Goal: Task Accomplishment & Management: Manage account settings

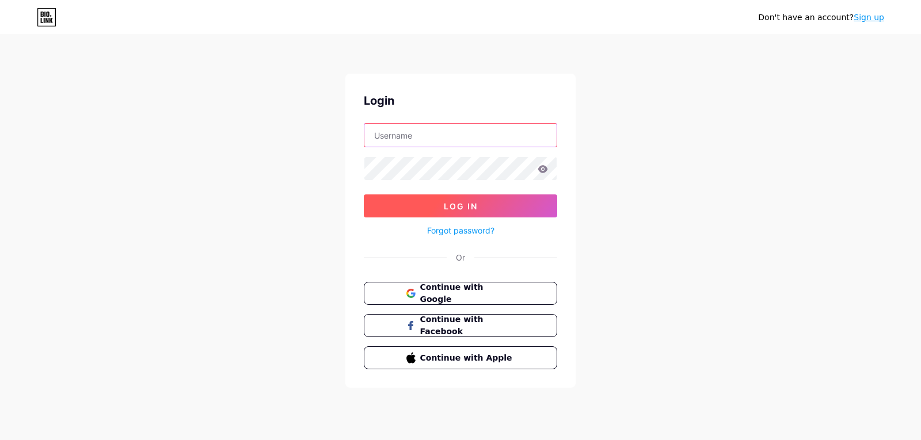
type input "[EMAIL_ADDRESS][DOMAIN_NAME]"
click at [447, 210] on span "Log In" at bounding box center [461, 206] width 34 height 10
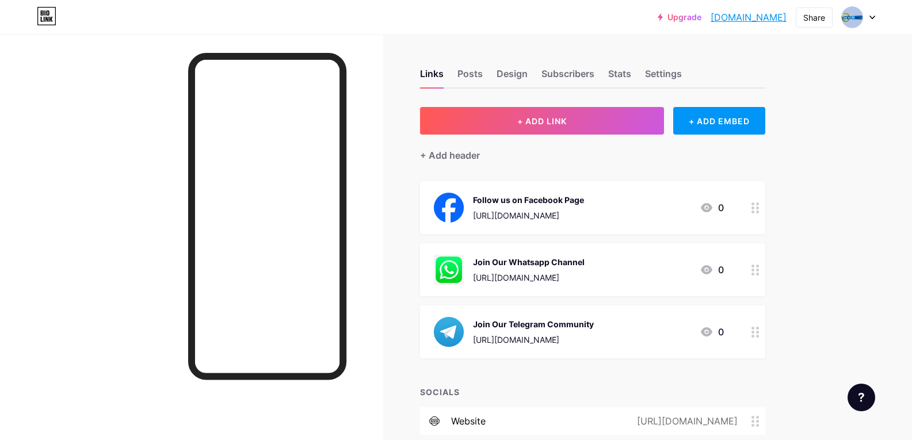
click at [872, 18] on icon at bounding box center [872, 17] width 5 height 3
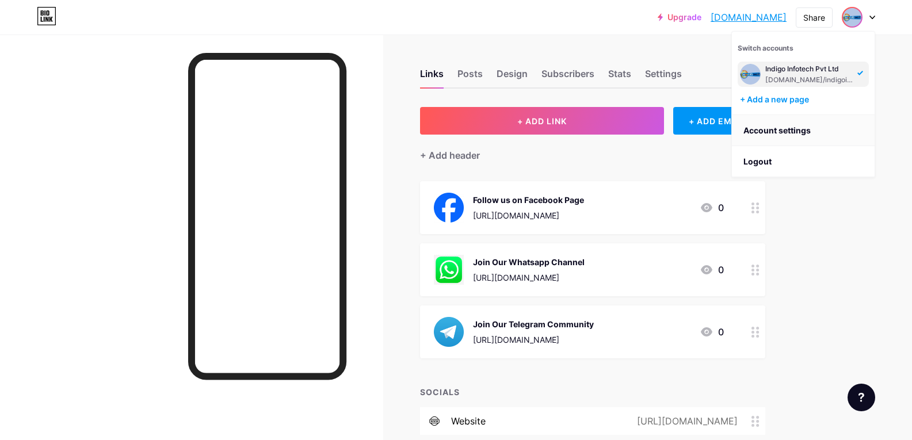
click at [791, 135] on link "Account settings" at bounding box center [803, 130] width 143 height 31
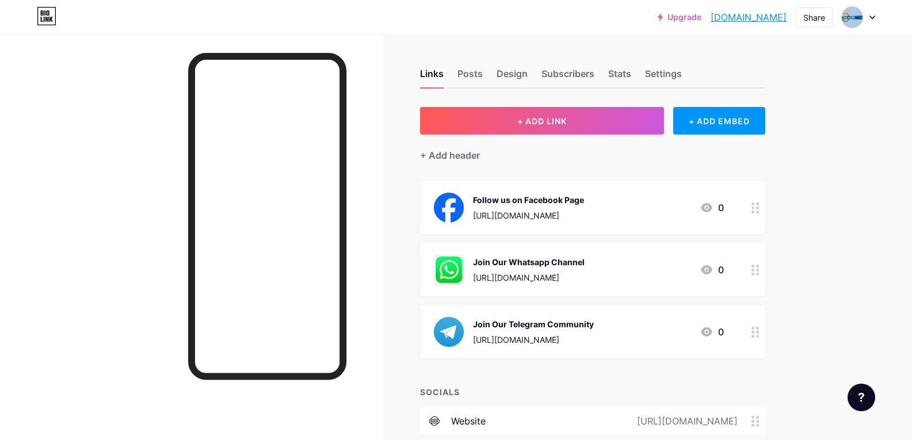
click at [667, 55] on div "Links Posts Design Subscribers Stats Settings" at bounding box center [592, 68] width 345 height 40
